Goal: Task Accomplishment & Management: Use online tool/utility

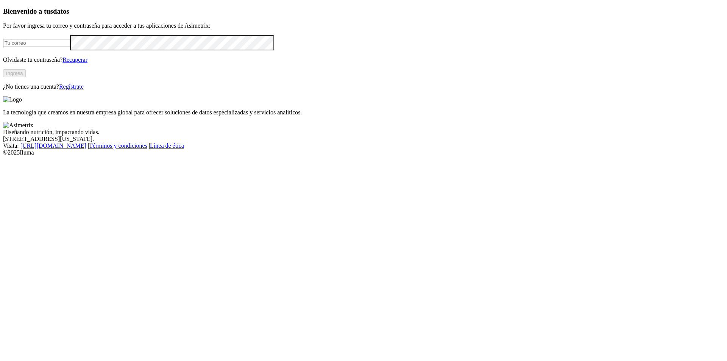
type input "[PERSON_NAME][EMAIL_ADDRESS][PERSON_NAME][DOMAIN_NAME]"
click at [26, 77] on button "Ingresa" at bounding box center [14, 73] width 23 height 8
